Goal: Task Accomplishment & Management: Manage account settings

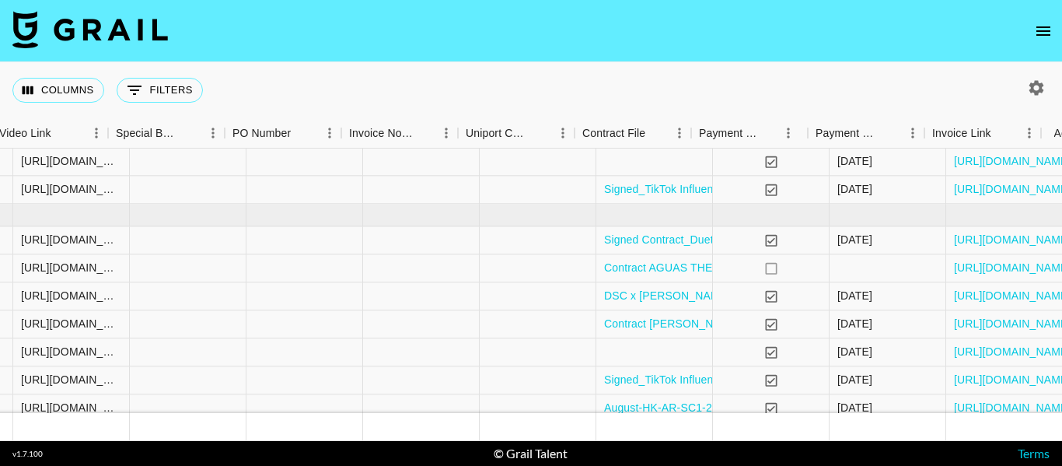
scroll to position [168, 1531]
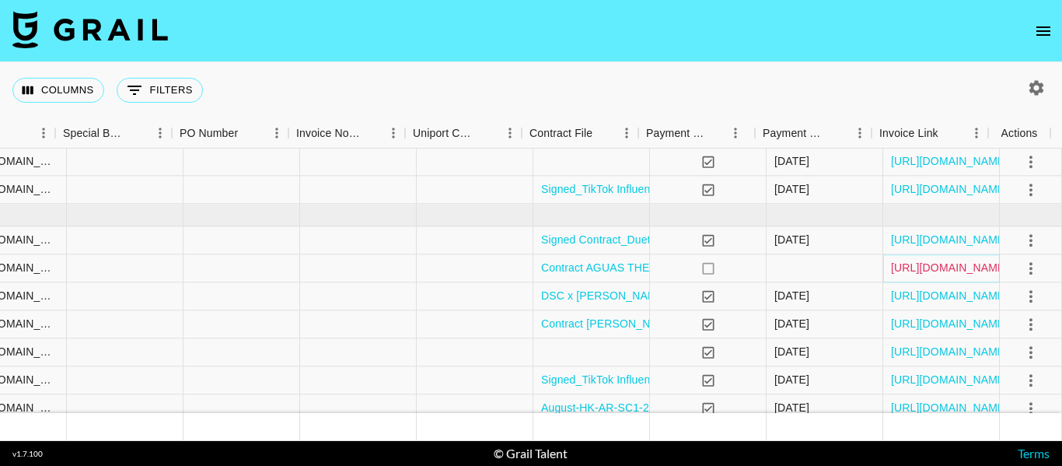
click at [903, 265] on link "https://in.xero.com/FMkoi6CZfl1GxJQ9UptqGl4m0QRIvtxd1OafZjTf" at bounding box center [949, 269] width 117 height 16
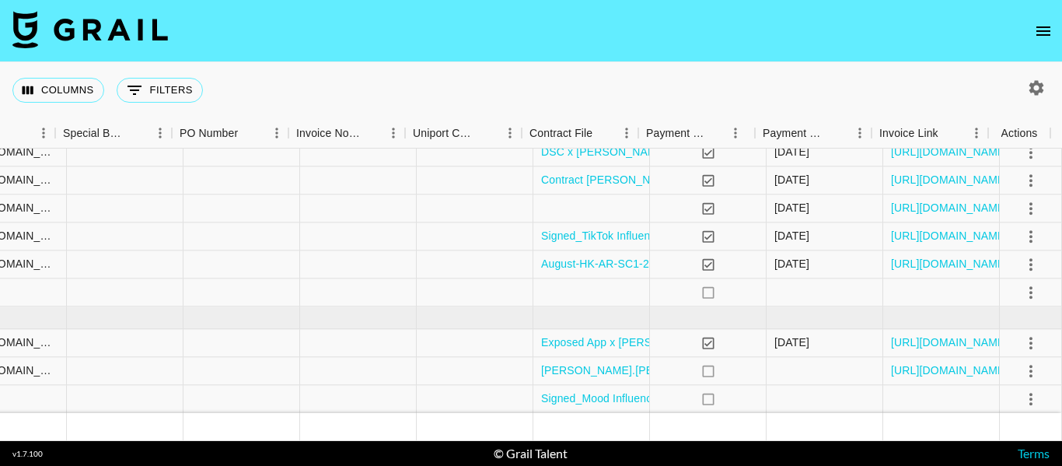
scroll to position [324, 1531]
click at [931, 335] on link "https://in.xero.com/QEyeOujd0BUpv4cIDNNmyMcmU5gQt2Xo0QpbwtBj" at bounding box center [949, 343] width 117 height 16
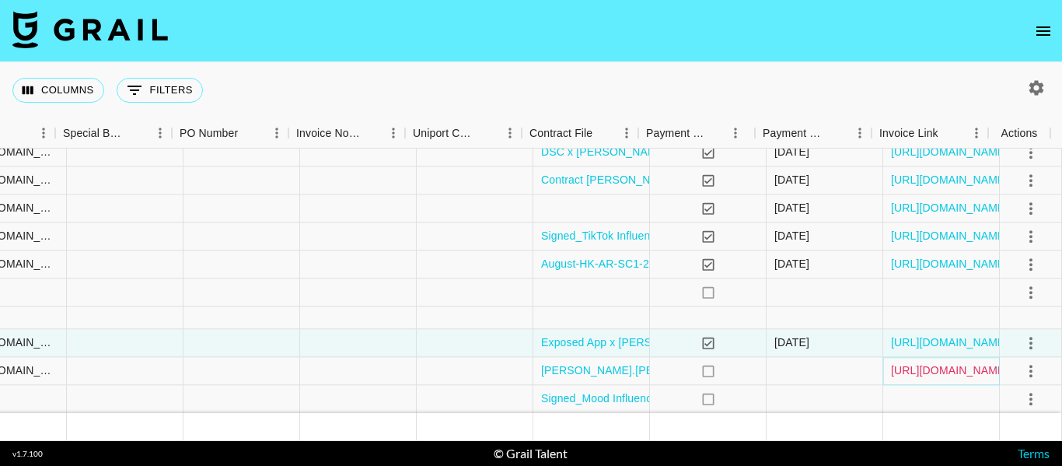
drag, startPoint x: 915, startPoint y: 356, endPoint x: 820, endPoint y: 309, distance: 106.1
click at [915, 363] on link "https://in.xero.com/mg40npbbj8SfQDfJD9jl7IiVyZqCBDpbQlT5oXjy" at bounding box center [949, 371] width 117 height 16
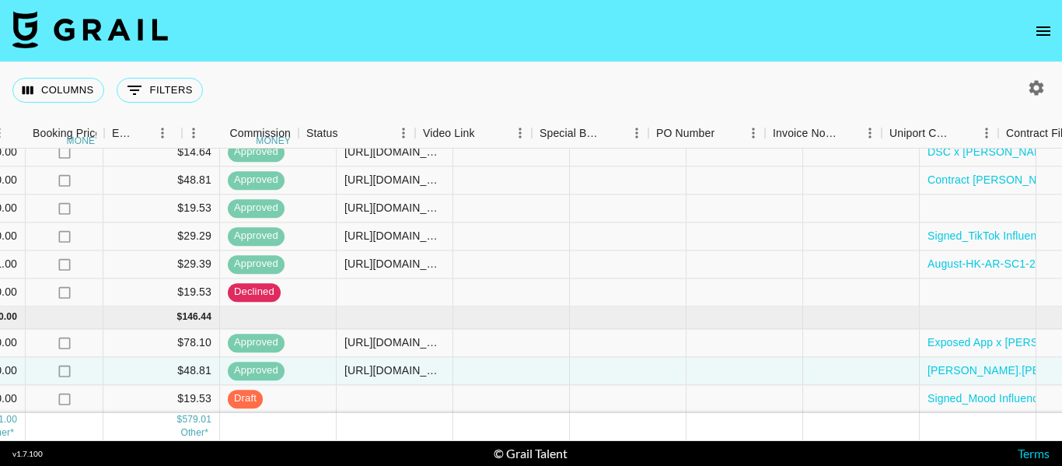
scroll to position [324, 1017]
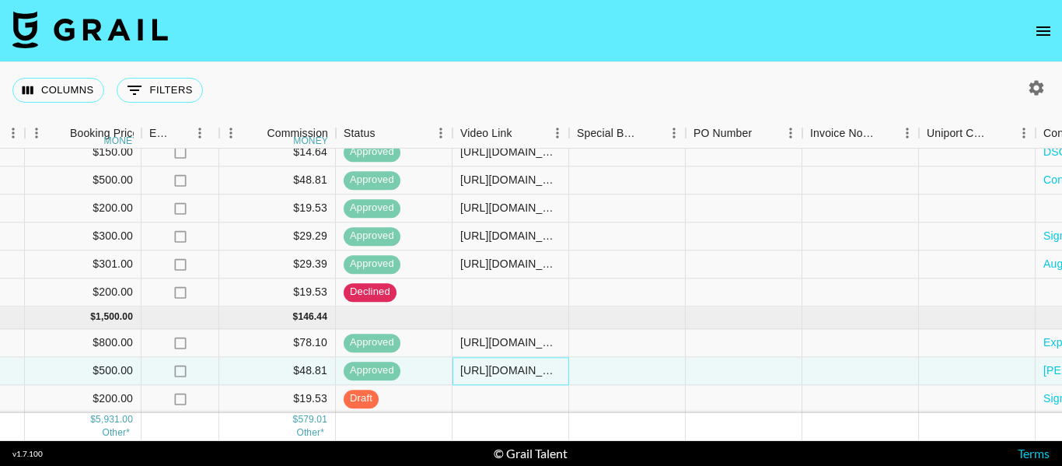
click at [500, 363] on div "https://www.tiktok.com/@jacob.cline.161/video/7546699647239195917" at bounding box center [510, 371] width 100 height 16
click at [500, 365] on input "https://www.tiktok.com/@jacob.cline.161/video/7546699647239195917" at bounding box center [510, 371] width 114 height 12
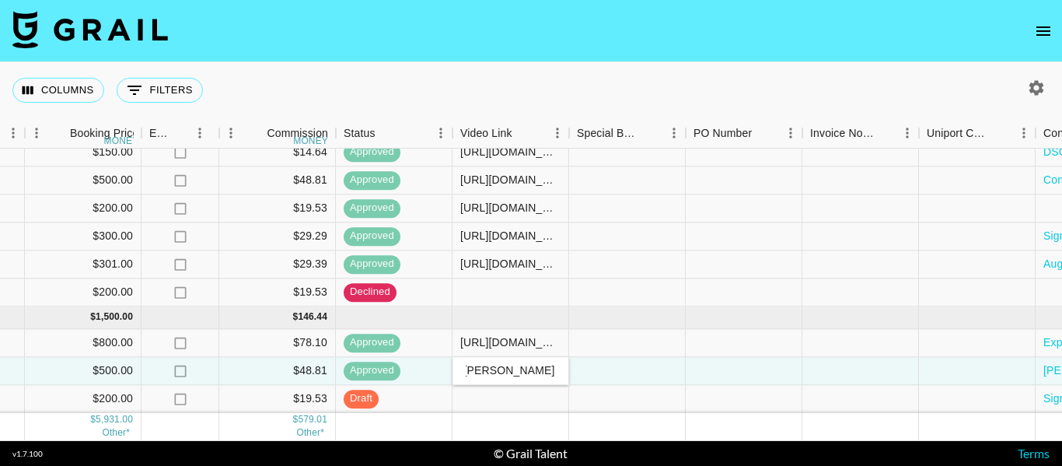
click at [500, 365] on input "https://www.tiktok.com/@jacob.cline.161/video/7546699647239195917" at bounding box center [510, 371] width 114 height 12
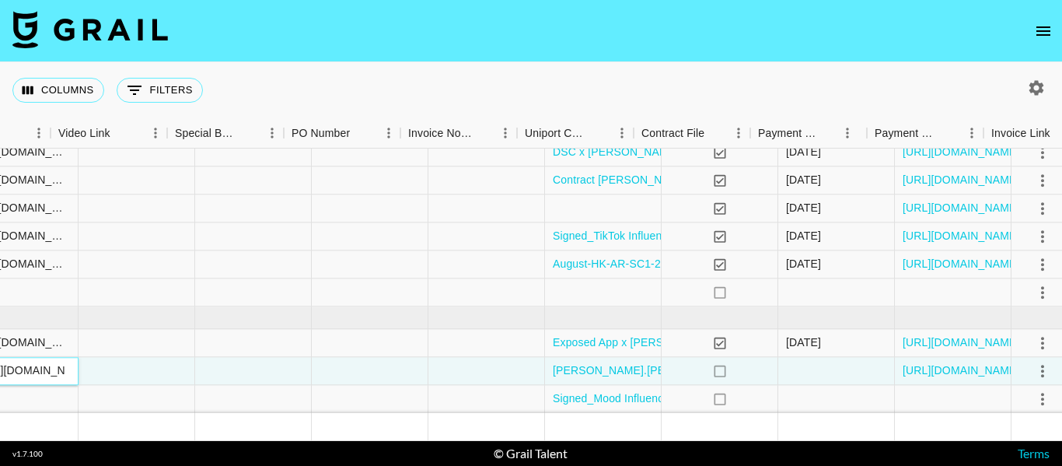
scroll to position [324, 1531]
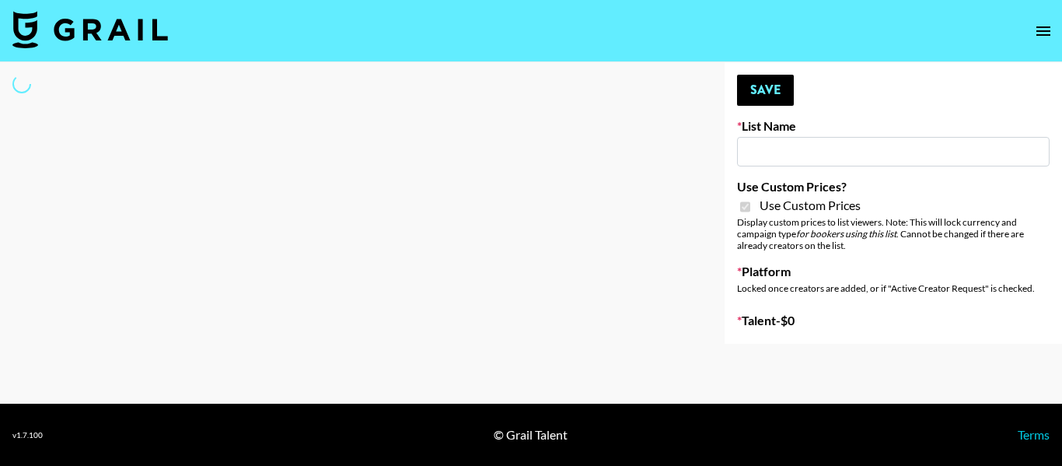
type input "Fellowers x rail | NYFW | FaceApp Collaboration | IG | s"
checkbox input "true"
select select "Brand"
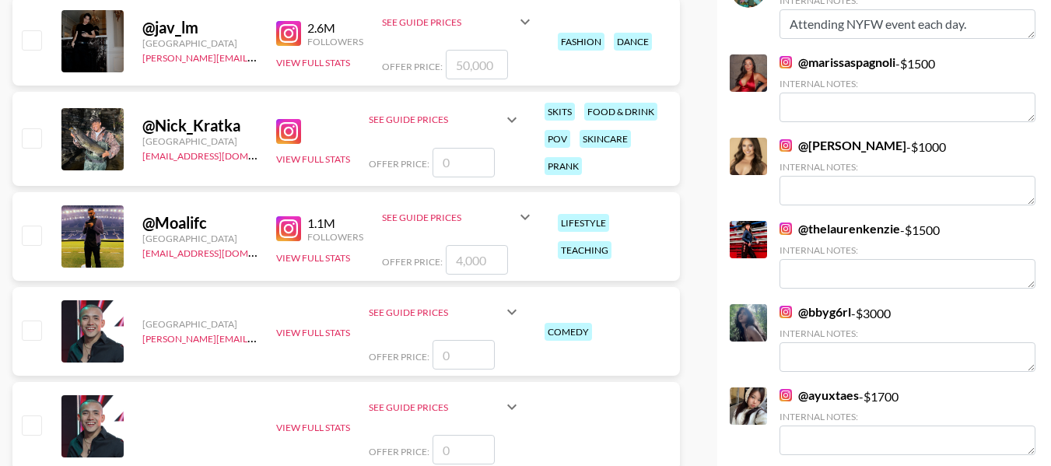
scroll to position [2100, 0]
